Goal: Communication & Community: Connect with others

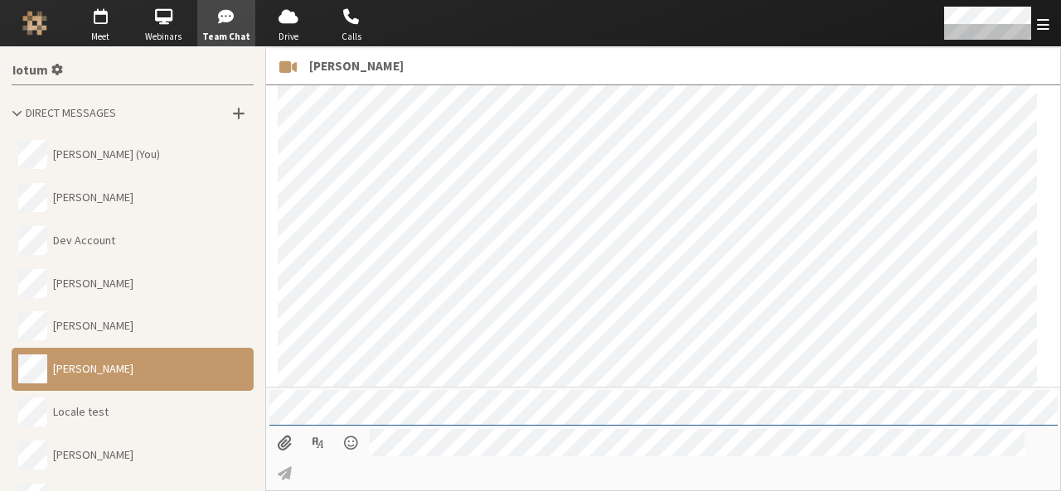
scroll to position [1501, 0]
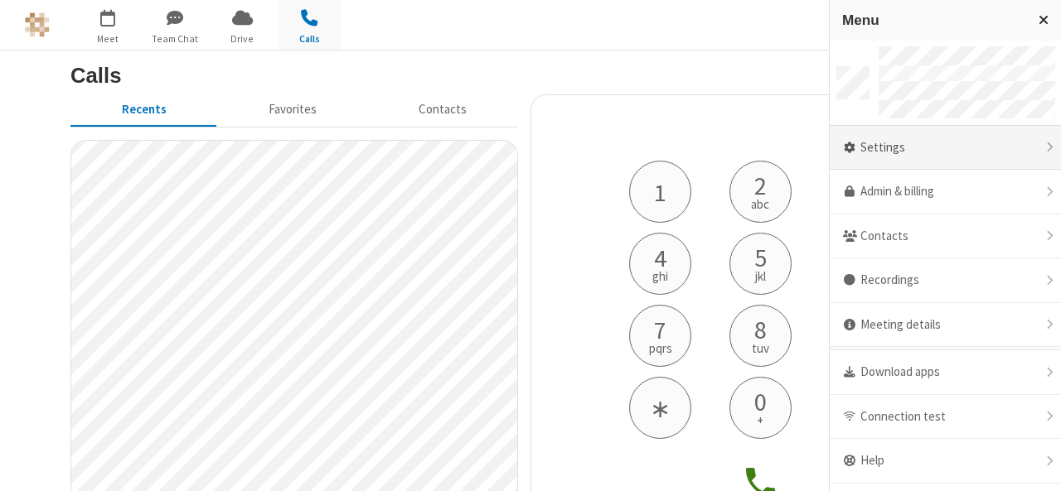
click at [941, 150] on div "Settings" at bounding box center [945, 148] width 231 height 45
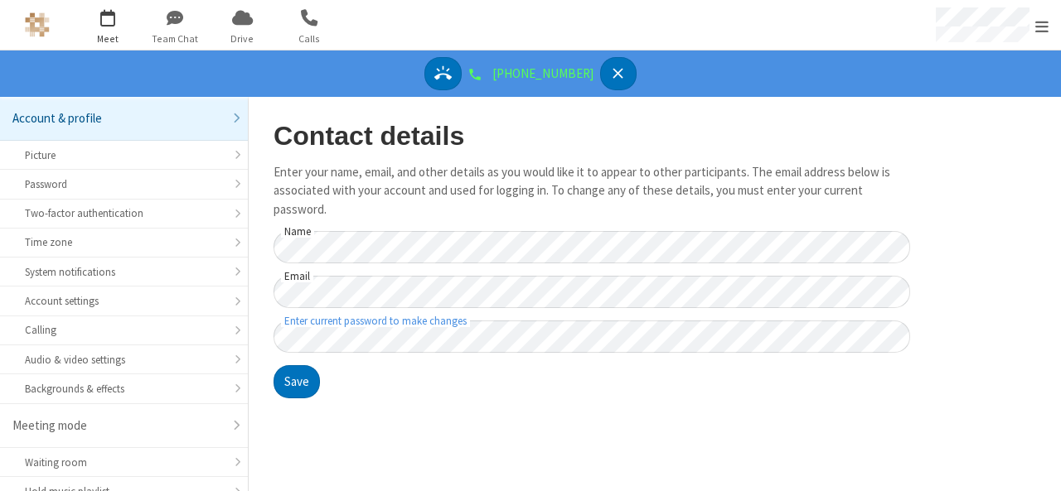
click at [106, 23] on span "button" at bounding box center [108, 17] width 62 height 28
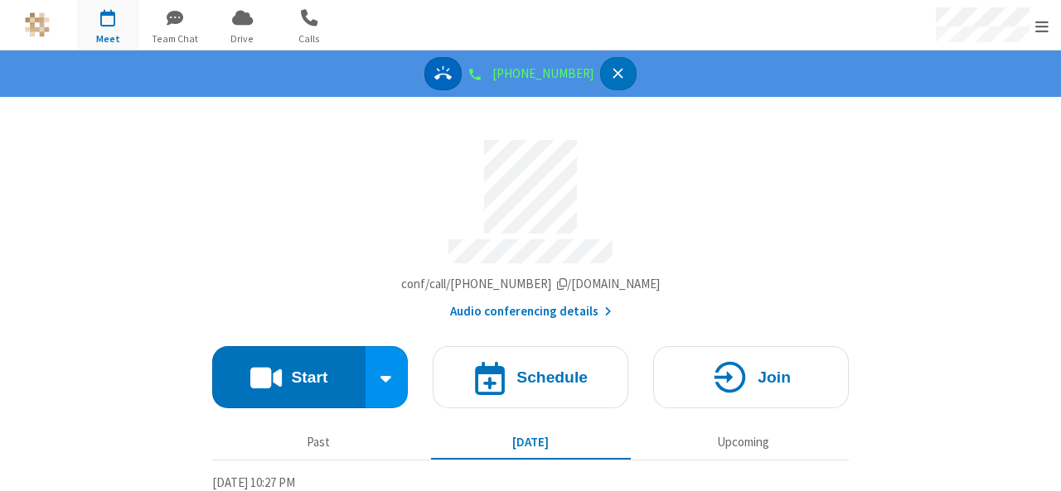
click at [451, 75] on icon "Answer" at bounding box center [442, 73] width 17 height 14
click at [452, 78] on icon "Answer" at bounding box center [442, 73] width 17 height 14
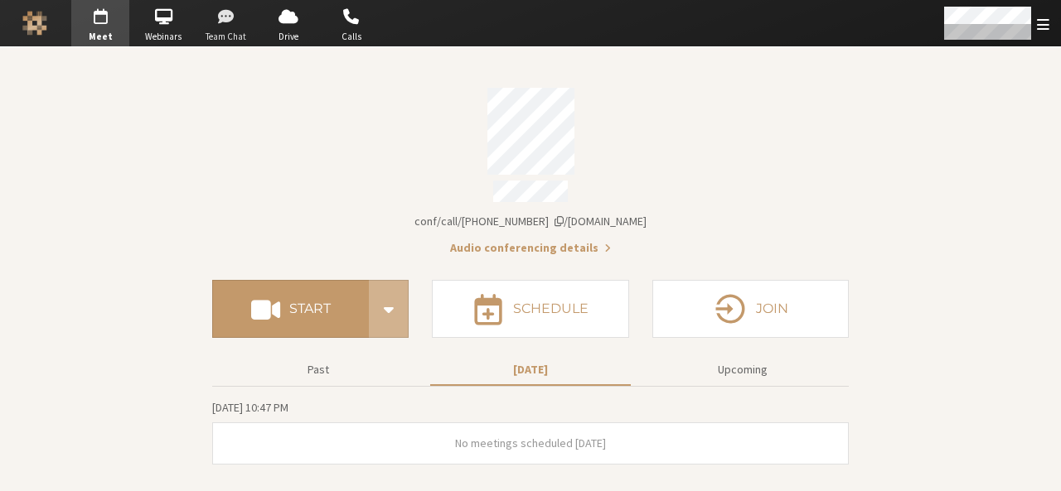
click at [234, 22] on span "button" at bounding box center [226, 16] width 58 height 27
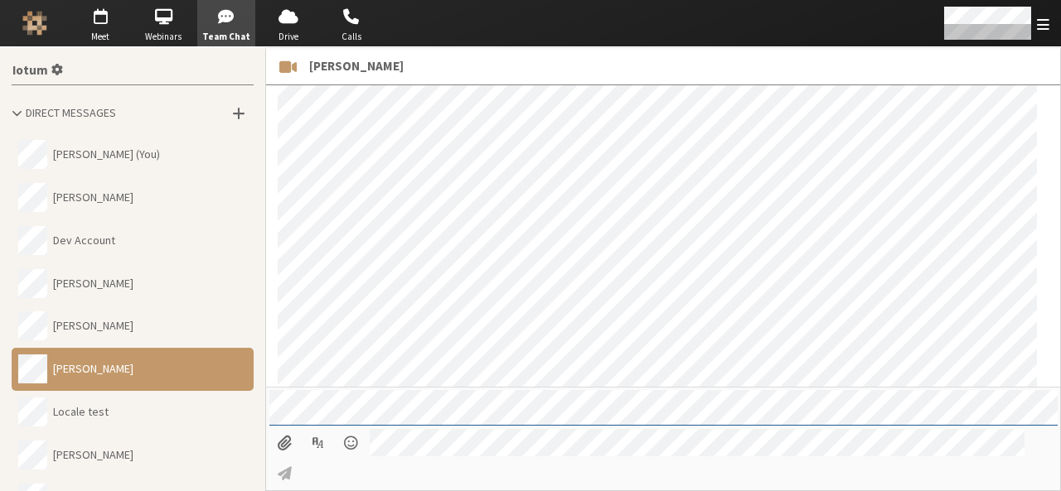
scroll to position [1226, 0]
click at [75, 188] on button "Delin Gu" at bounding box center [133, 198] width 242 height 43
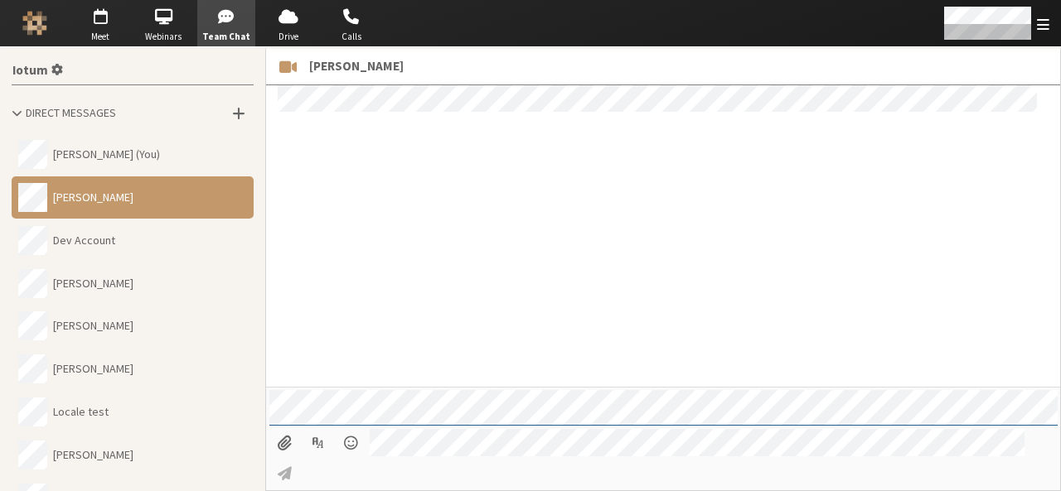
scroll to position [134, 0]
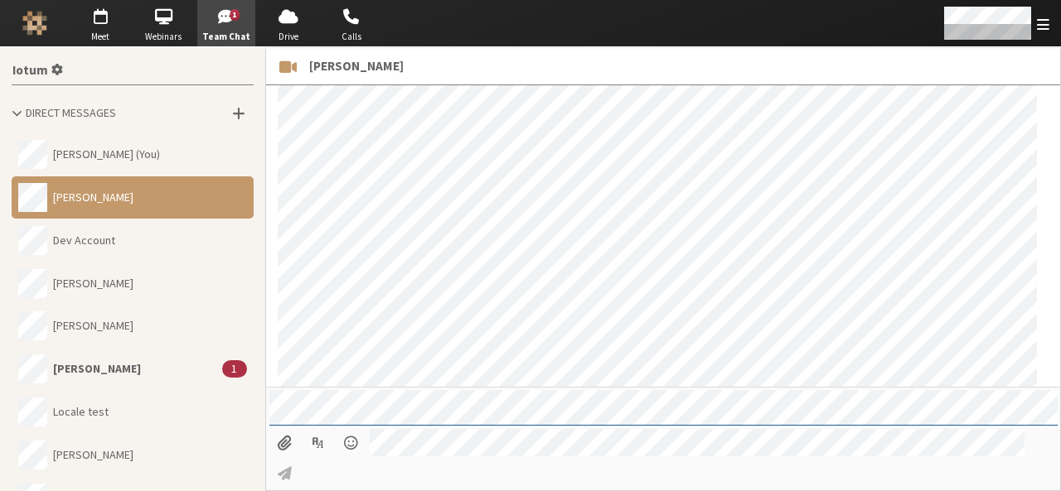
scroll to position [1250, 0]
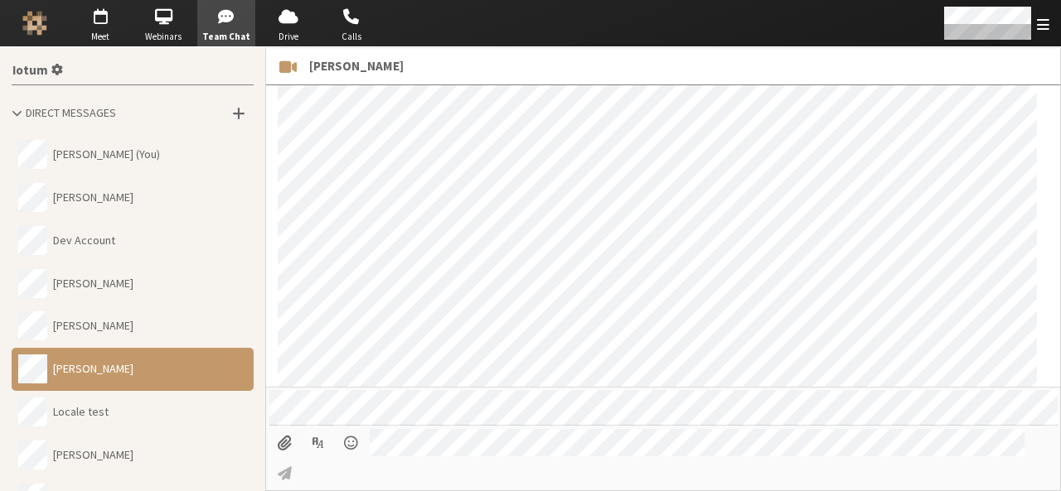
scroll to position [1051, 0]
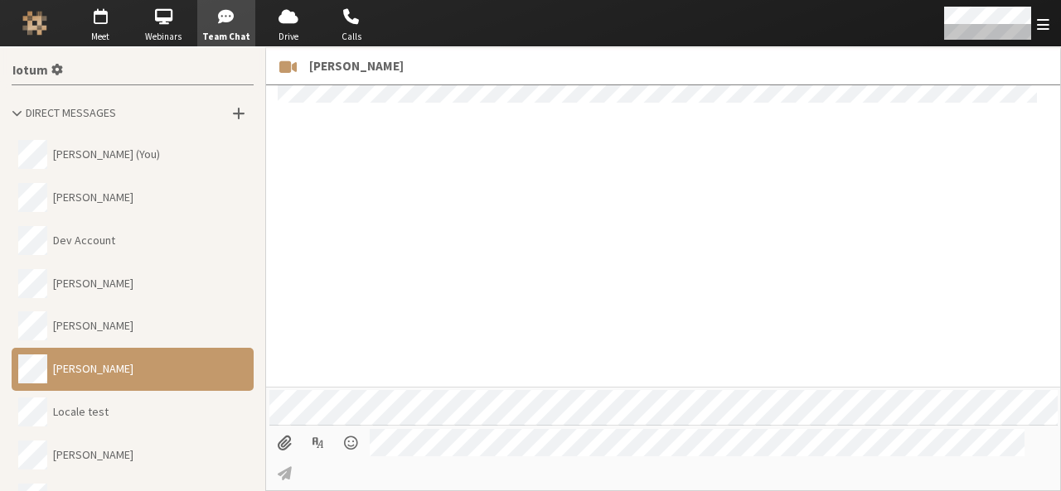
scroll to position [1013, 0]
